Goal: Navigation & Orientation: Go to known website

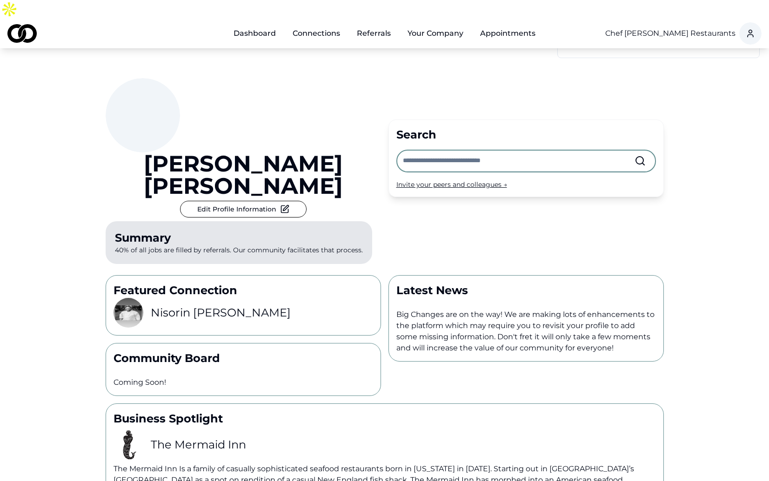
click at [19, 19] on img at bounding box center [9, 9] width 19 height 19
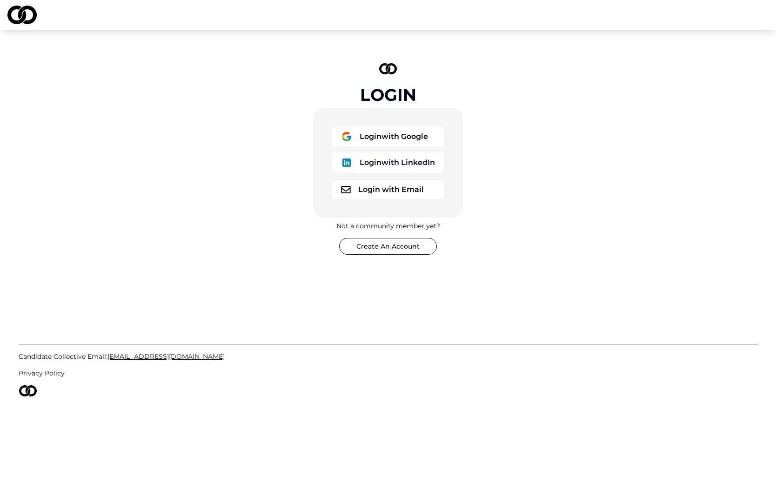
click at [377, 141] on button "Login with Google" at bounding box center [388, 137] width 113 height 20
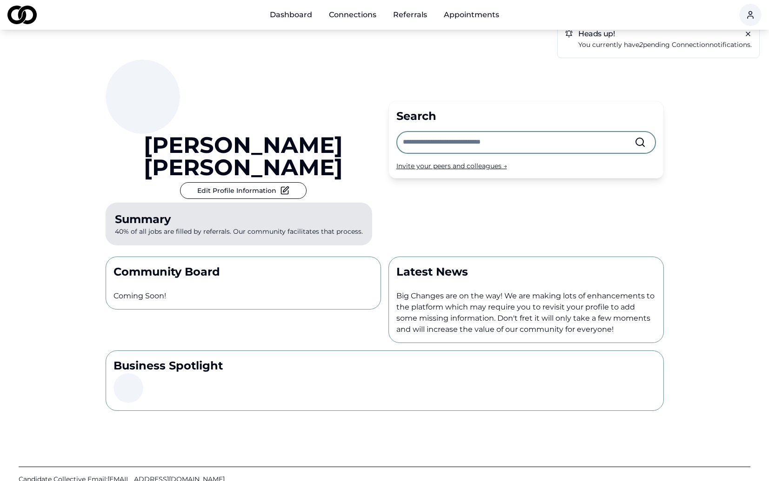
click at [676, 69] on div "[PERSON_NAME] Edit Profile Information Summary 40% of all jobs are filled by re…" at bounding box center [384, 220] width 595 height 381
